Goal: Navigation & Orientation: Find specific page/section

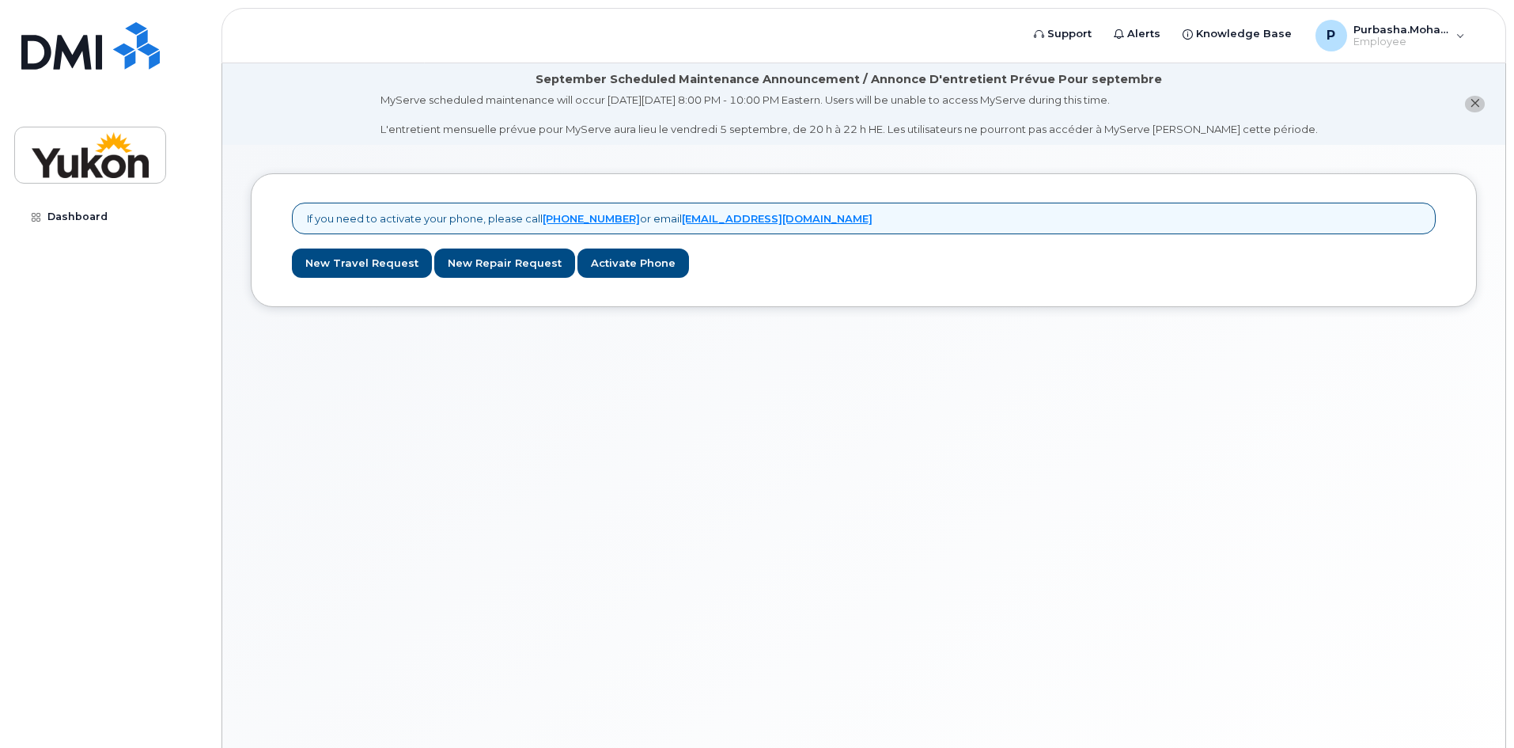
click at [35, 217] on icon at bounding box center [36, 217] width 9 height 9
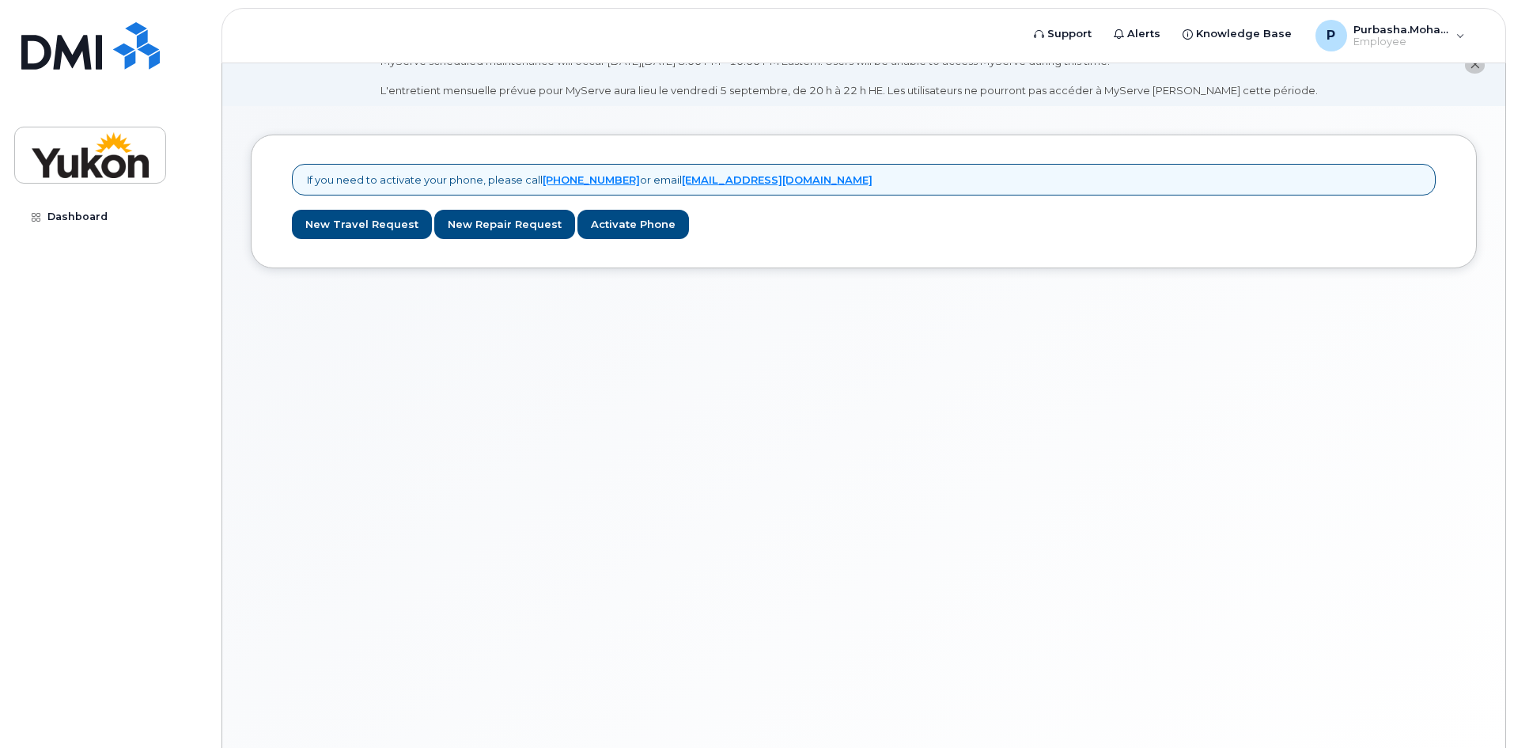
scroll to position [89, 0]
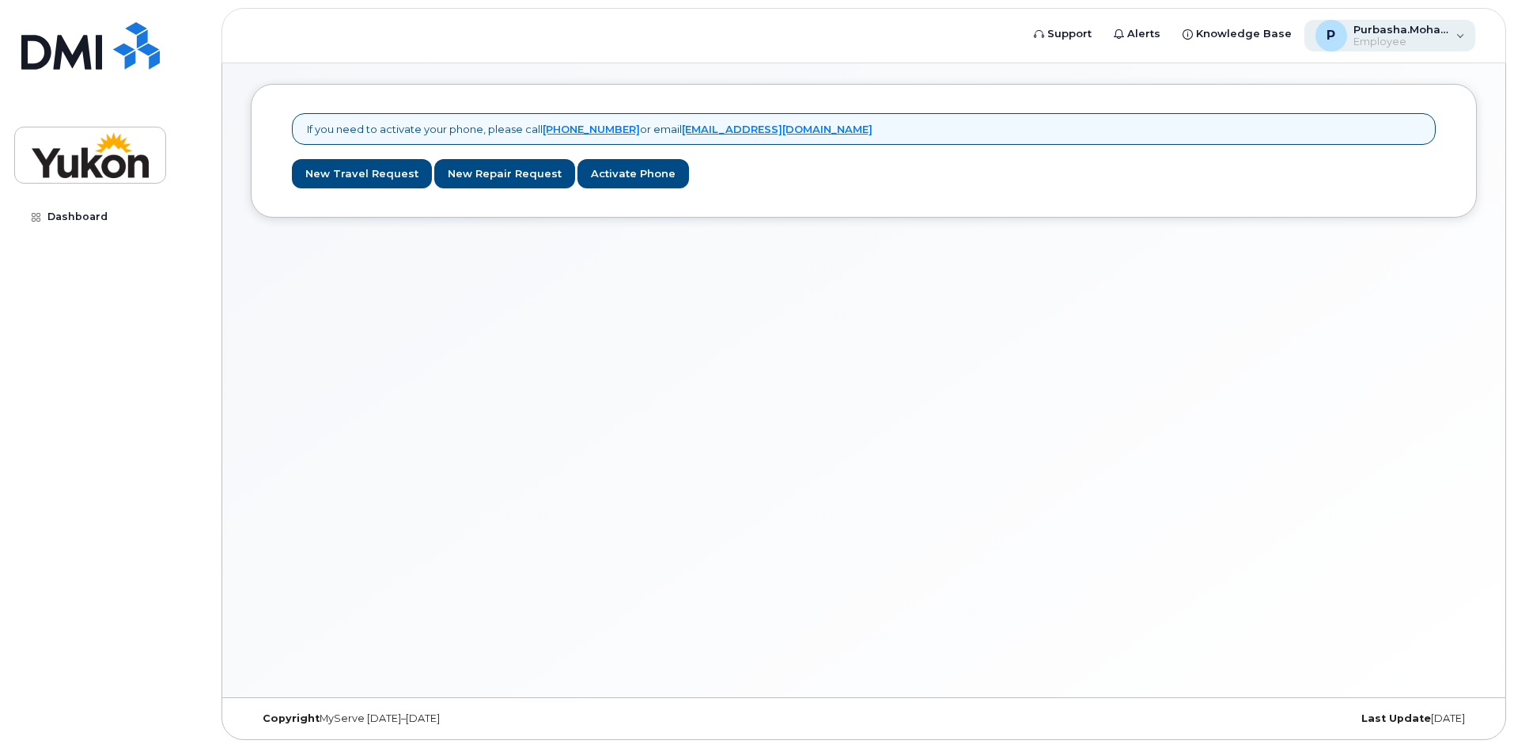
click at [1421, 46] on span "Employee" at bounding box center [1401, 42] width 95 height 13
click at [1380, 36] on span "Employee" at bounding box center [1401, 42] width 95 height 13
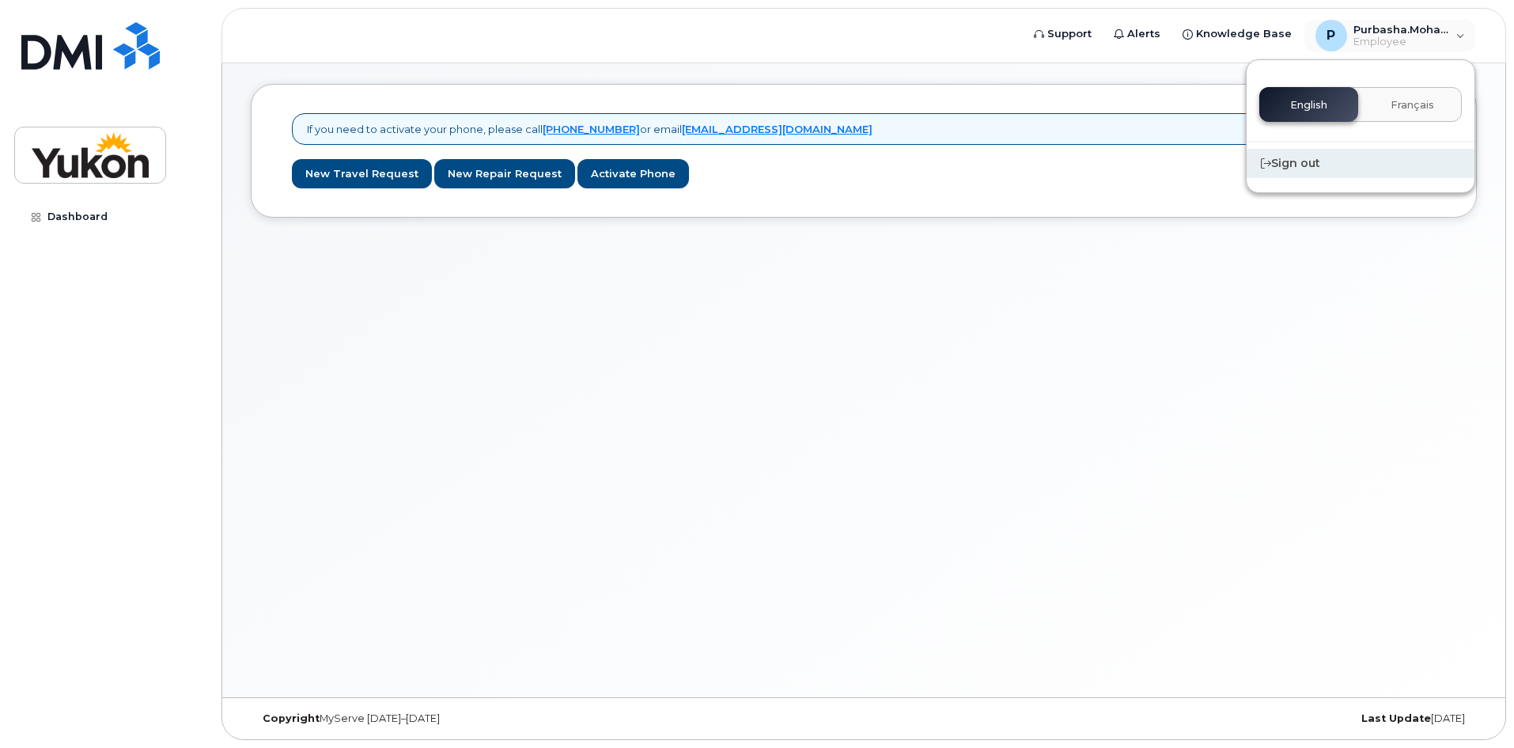
click at [1274, 169] on div "Sign out" at bounding box center [1361, 163] width 228 height 29
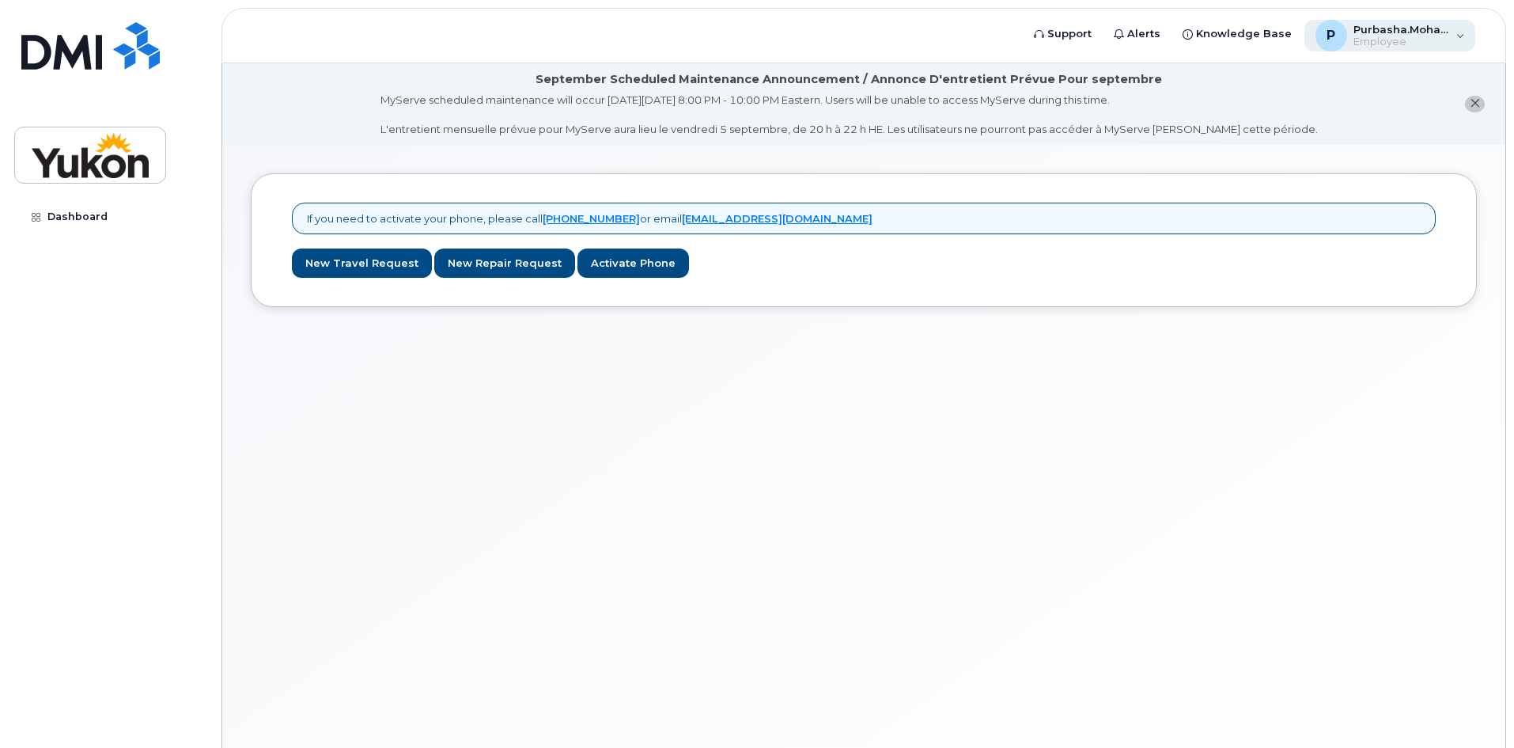
click at [1388, 50] on div "P Purbasha.Mohanty Employee" at bounding box center [1391, 36] width 172 height 32
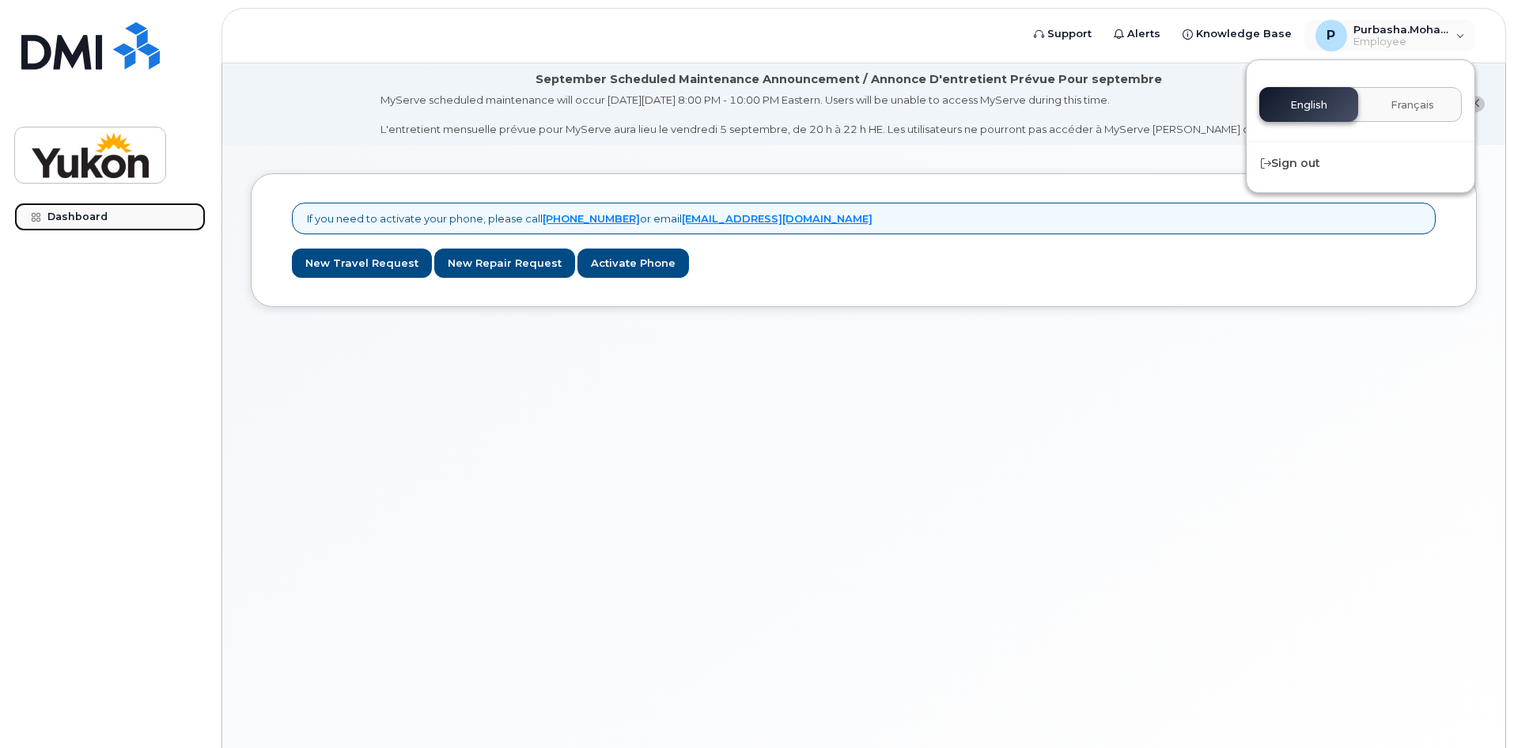
click at [78, 214] on div "Dashboard" at bounding box center [77, 216] width 60 height 13
